Goal: Share content

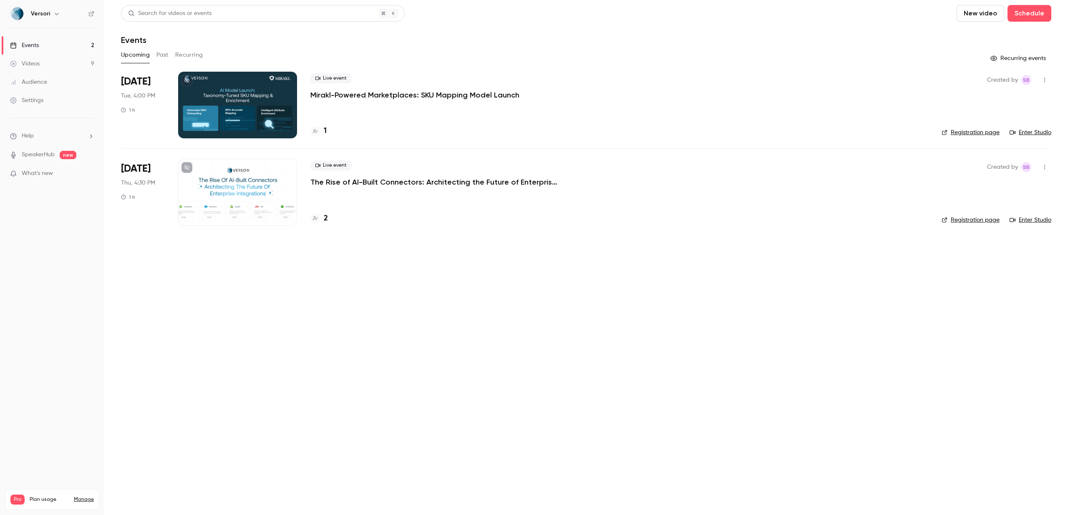
click at [390, 92] on p "Mirakl-Powered Marketplaces: SKU Mapping Model Launch" at bounding box center [414, 95] width 209 height 10
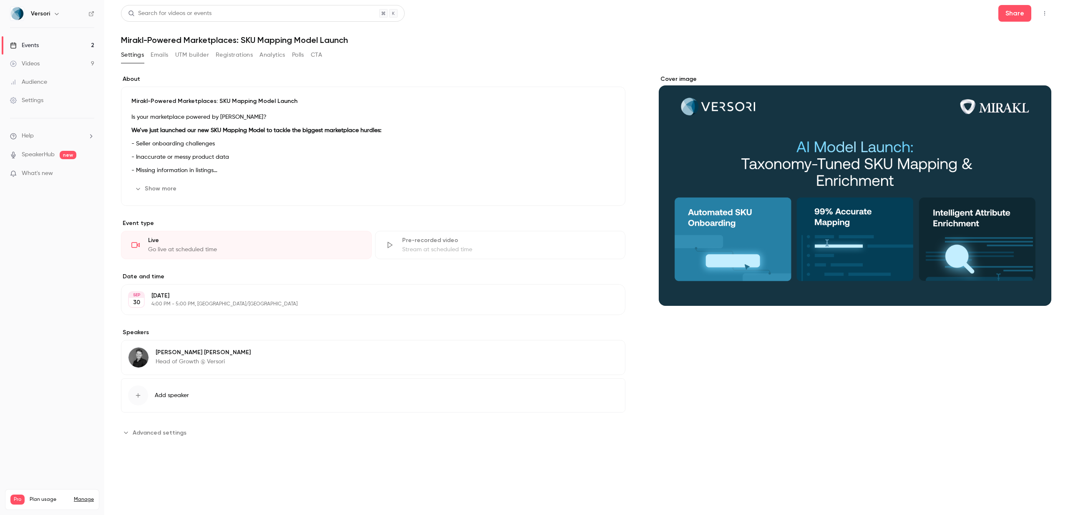
click at [242, 55] on button "Registrations" at bounding box center [234, 54] width 37 height 13
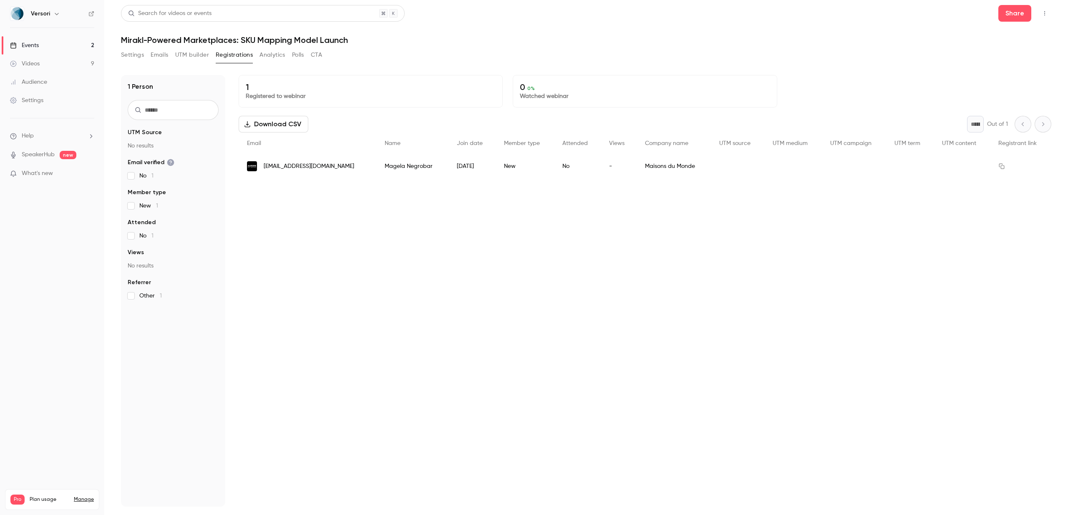
click at [1046, 15] on icon "button" at bounding box center [1044, 13] width 7 height 6
click at [1020, 55] on div "Enter Studio" at bounding box center [1011, 56] width 63 height 8
click at [33, 46] on div "Events" at bounding box center [24, 45] width 29 height 8
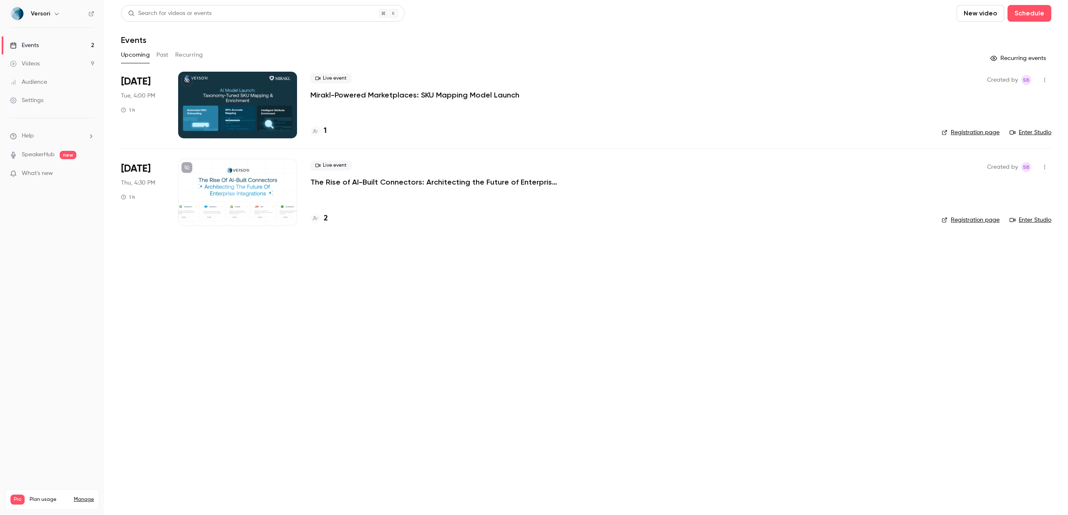
click at [432, 178] on p "The Rise of AI-Built Connectors: Architecting the Future of Enterprise Integrat…" at bounding box center [435, 182] width 250 height 10
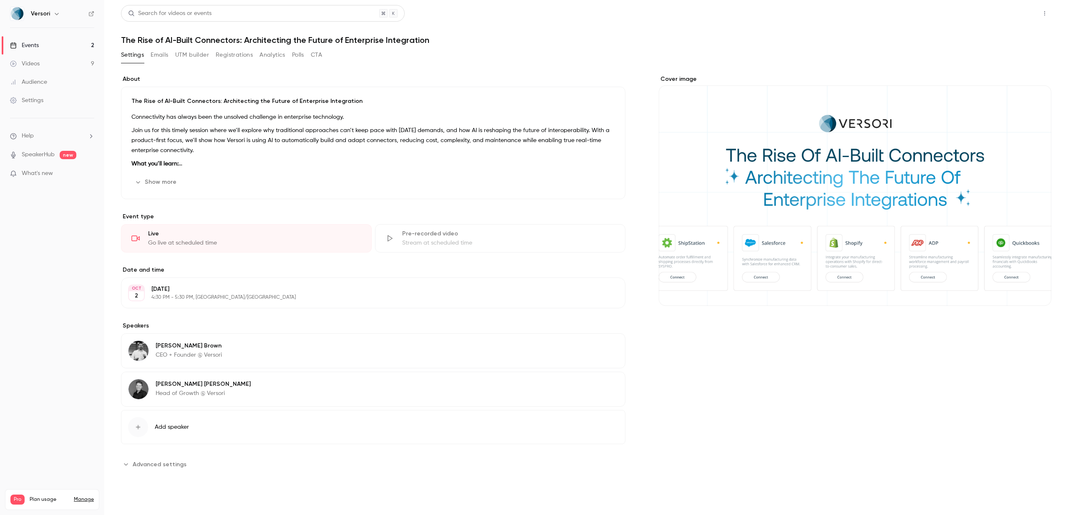
click at [1013, 9] on button "Share" at bounding box center [1014, 13] width 33 height 17
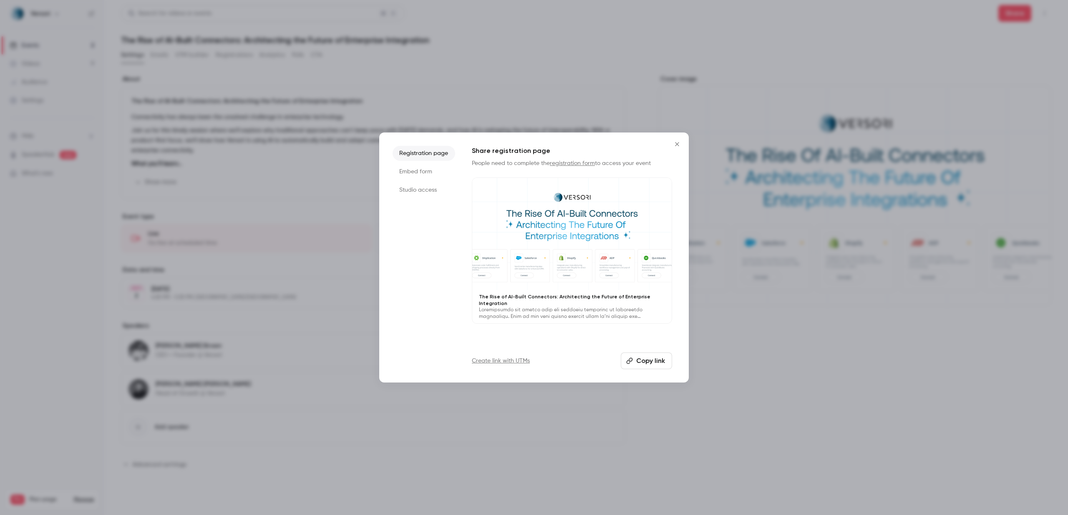
click at [644, 360] on button "Copy link" at bounding box center [646, 361] width 51 height 17
